Goal: Find specific page/section: Find specific page/section

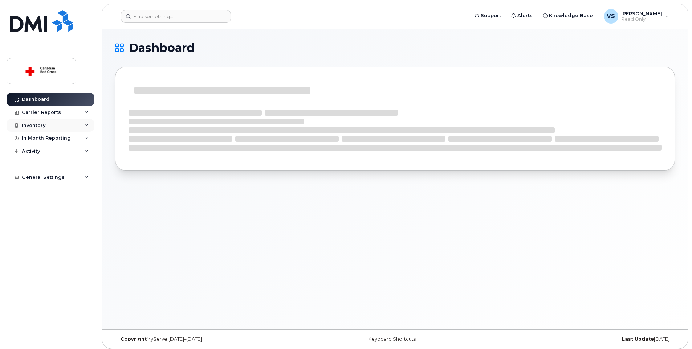
click at [42, 123] on div "Inventory" at bounding box center [34, 126] width 24 height 6
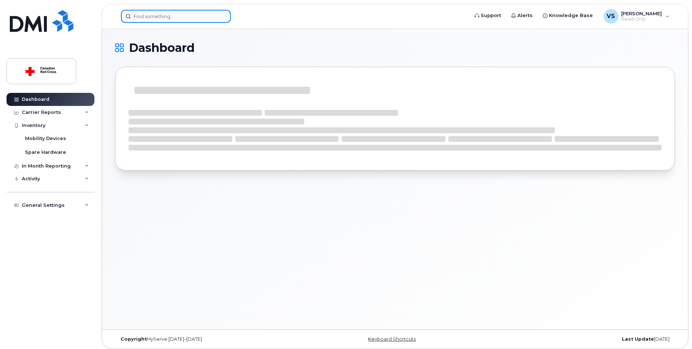
click at [190, 14] on input at bounding box center [176, 16] width 110 height 13
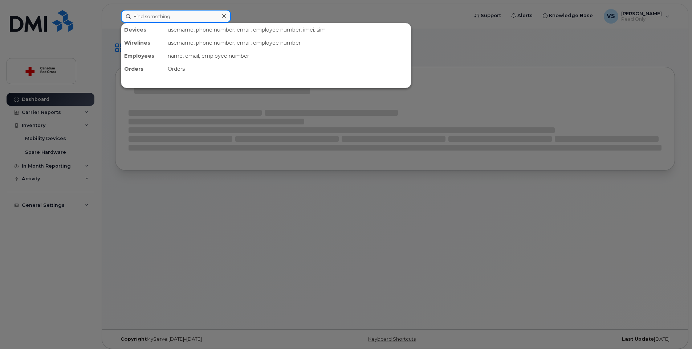
paste input "[PHONE_NUMBER]"
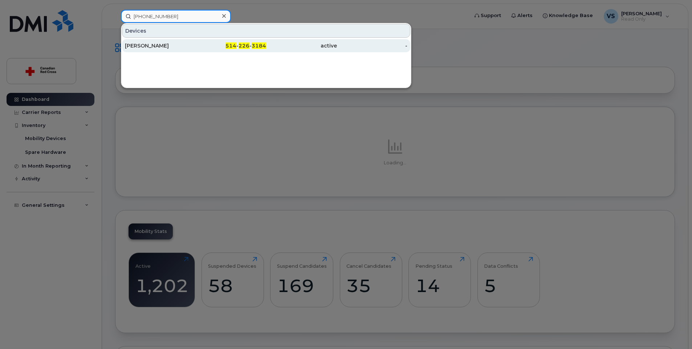
type input "[PHONE_NUMBER]"
click at [210, 46] on div "514 - 226 - 3184" at bounding box center [231, 45] width 71 height 7
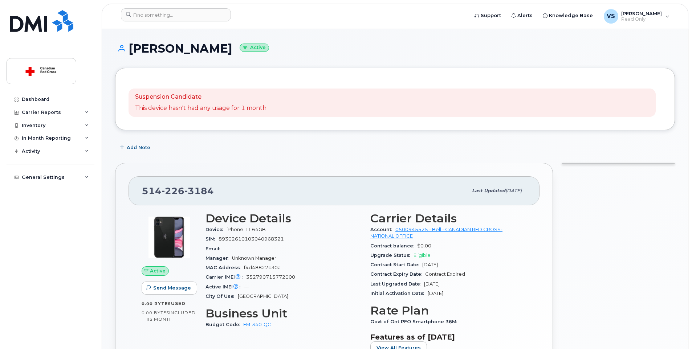
scroll to position [73, 0]
